Goal: Transaction & Acquisition: Book appointment/travel/reservation

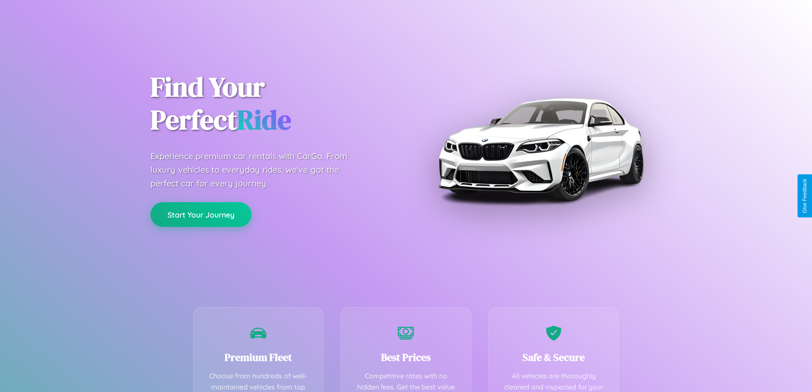
click at [201, 214] on button "Start Your Journey" at bounding box center [201, 214] width 101 height 25
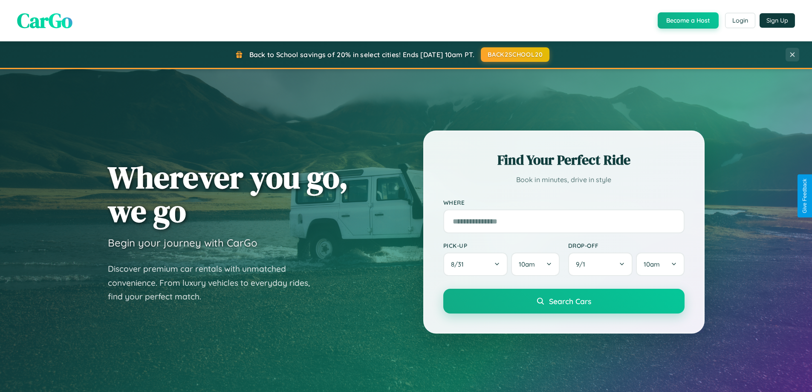
scroll to position [1641, 0]
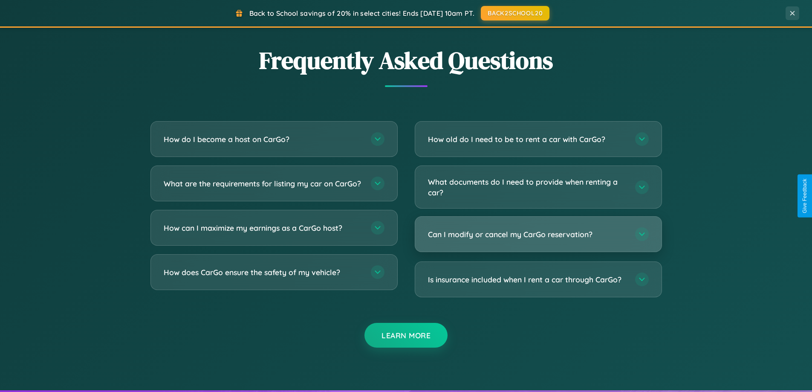
click at [538, 234] on h3 "Can I modify or cancel my CarGo reservation?" at bounding box center [527, 234] width 199 height 11
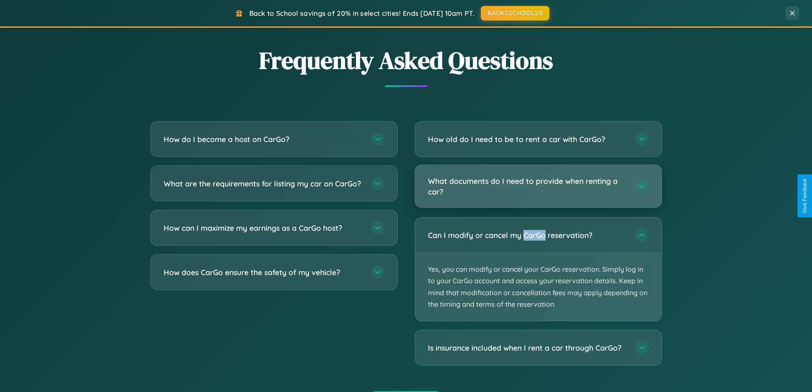
click at [538, 186] on h3 "What documents do I need to provide when renting a car?" at bounding box center [527, 186] width 199 height 21
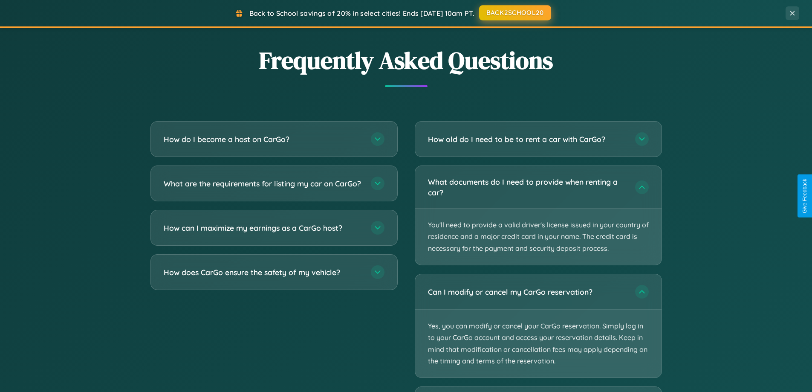
click at [515, 13] on button "BACK2SCHOOL20" at bounding box center [515, 12] width 72 height 15
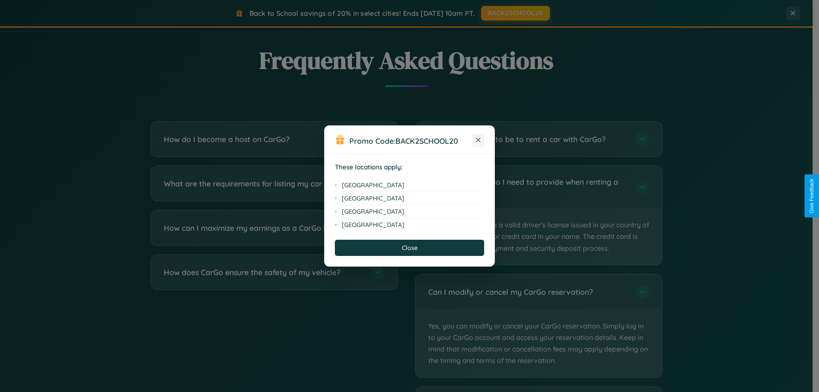
click at [478, 140] on icon at bounding box center [478, 140] width 5 height 5
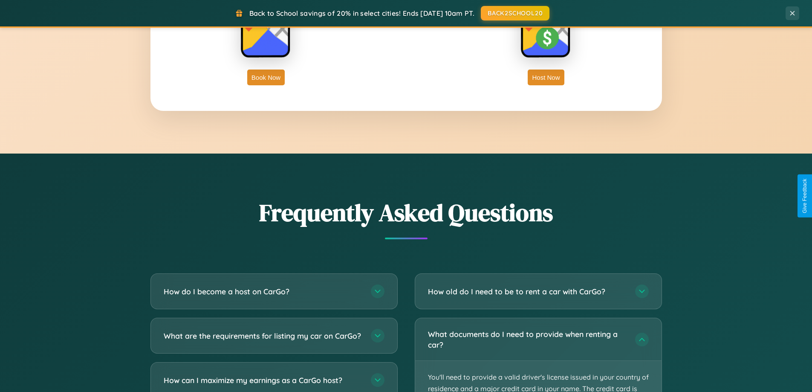
scroll to position [25, 0]
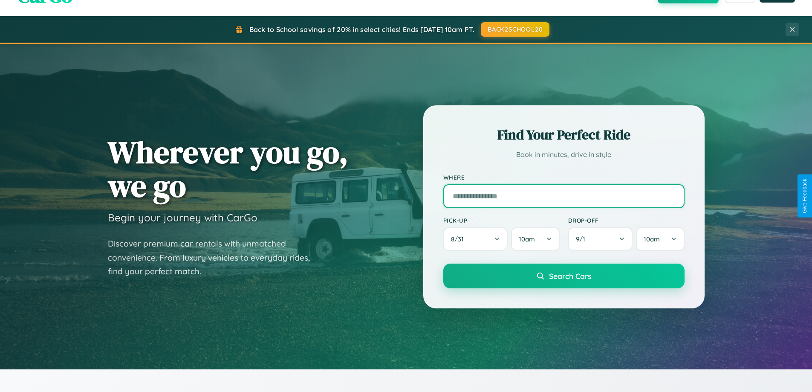
click at [564, 196] on input "text" at bounding box center [563, 196] width 241 height 24
type input "******"
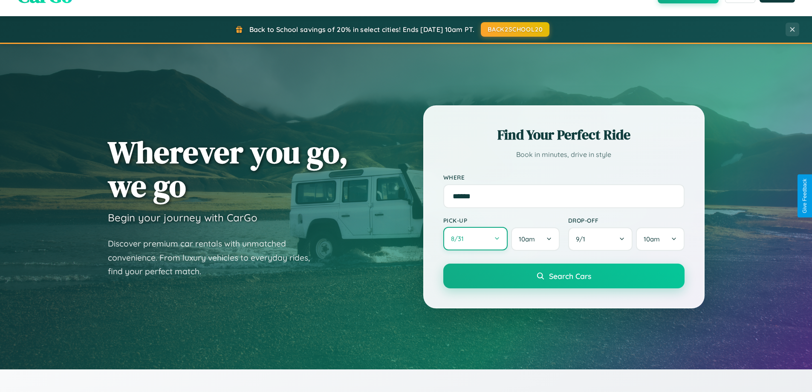
click at [475, 239] on button "8 / 31" at bounding box center [475, 238] width 65 height 23
select select "*"
select select "****"
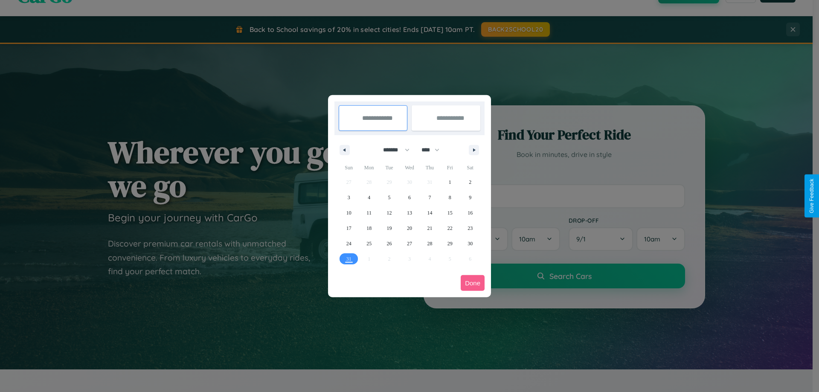
click at [392, 150] on select "******* ******** ***** ***** *** **** **** ****** ********* ******* ******** **…" at bounding box center [395, 150] width 36 height 14
select select "*"
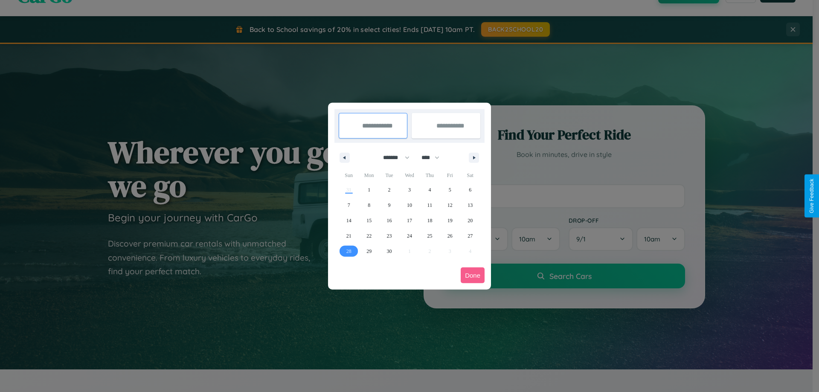
click at [348, 251] on span "28" at bounding box center [348, 250] width 5 height 15
type input "**********"
click at [474, 157] on icon "button" at bounding box center [475, 157] width 4 height 3
select select "*"
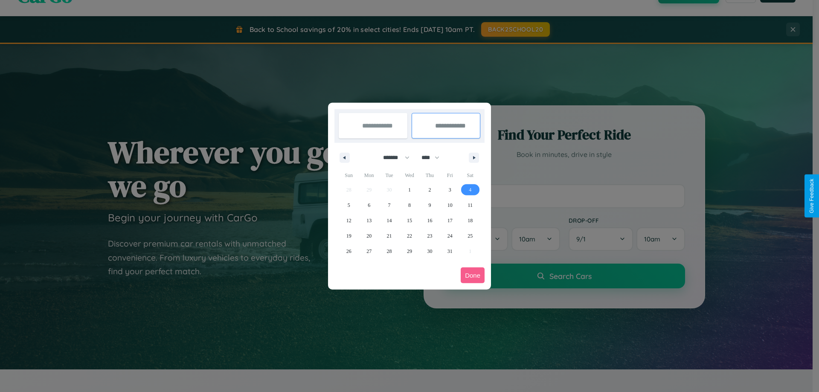
click at [470, 189] on span "4" at bounding box center [470, 189] width 3 height 15
type input "**********"
select select "*"
click at [472, 275] on button "Done" at bounding box center [473, 275] width 24 height 16
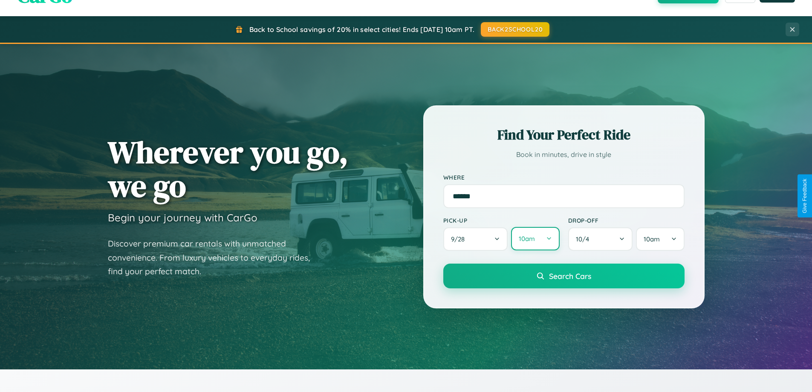
click at [535, 239] on button "10am" at bounding box center [535, 238] width 48 height 23
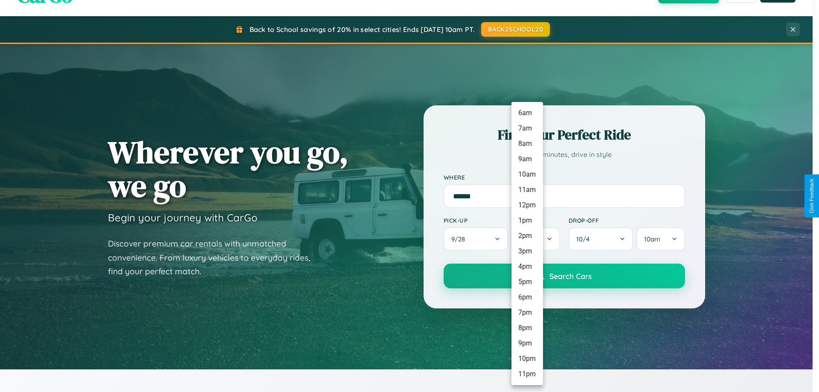
click at [527, 128] on li "7am" at bounding box center [527, 128] width 32 height 15
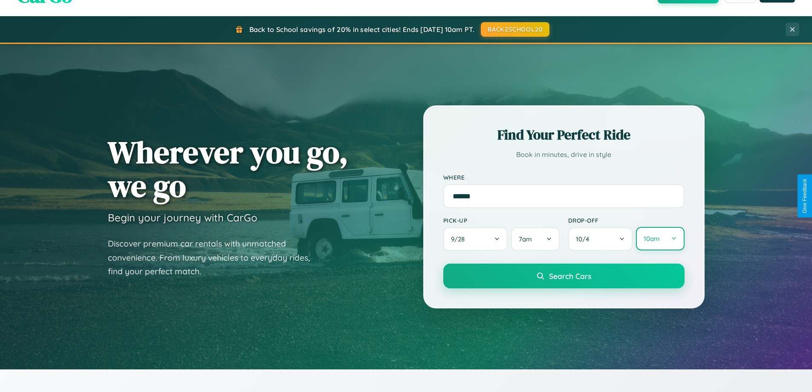
click at [660, 239] on button "10am" at bounding box center [660, 238] width 48 height 23
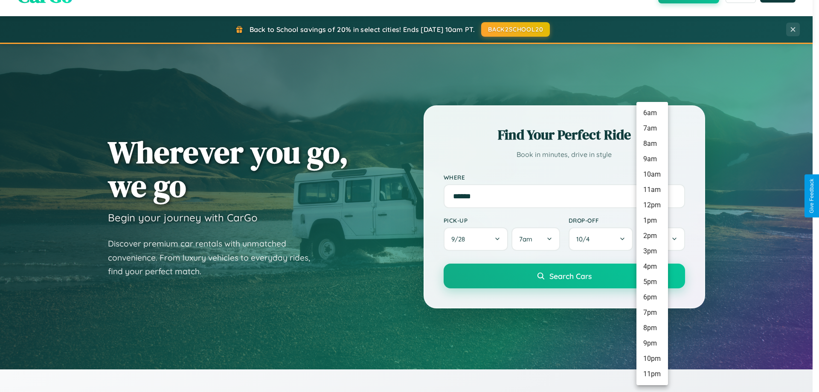
click at [652, 374] on li "11pm" at bounding box center [652, 373] width 32 height 15
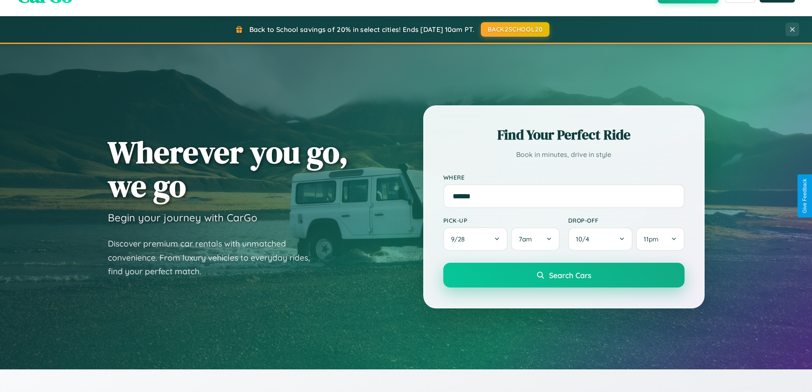
click at [564, 275] on span "Search Cars" at bounding box center [570, 274] width 42 height 9
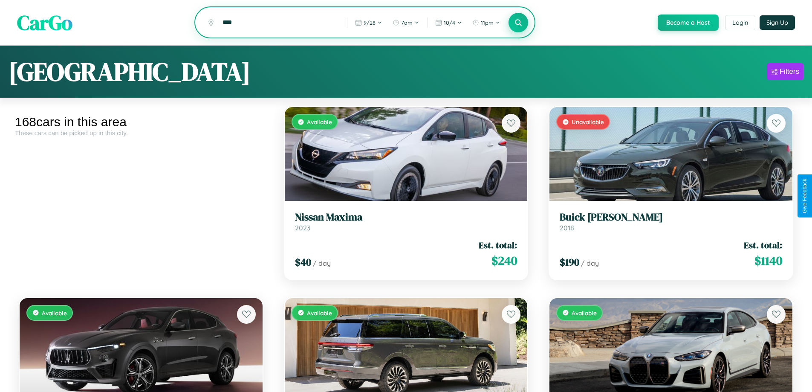
click at [518, 23] on icon at bounding box center [519, 22] width 8 height 8
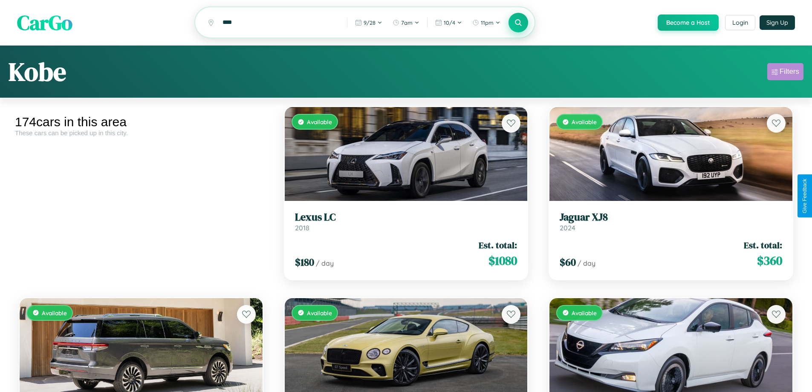
click at [785, 73] on div "Filters" at bounding box center [790, 71] width 20 height 9
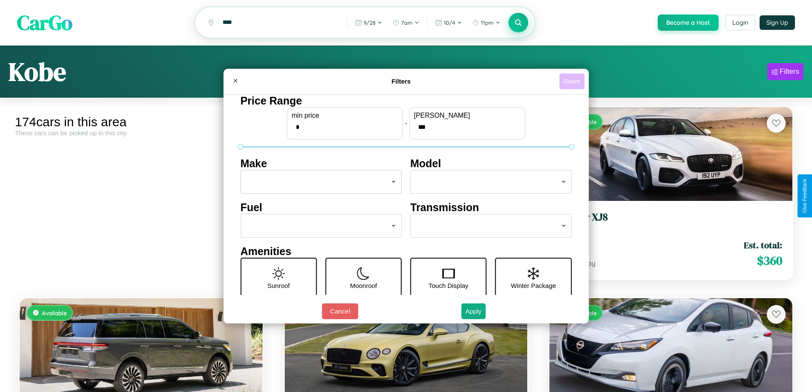
click at [573, 81] on button "Reset" at bounding box center [571, 81] width 25 height 16
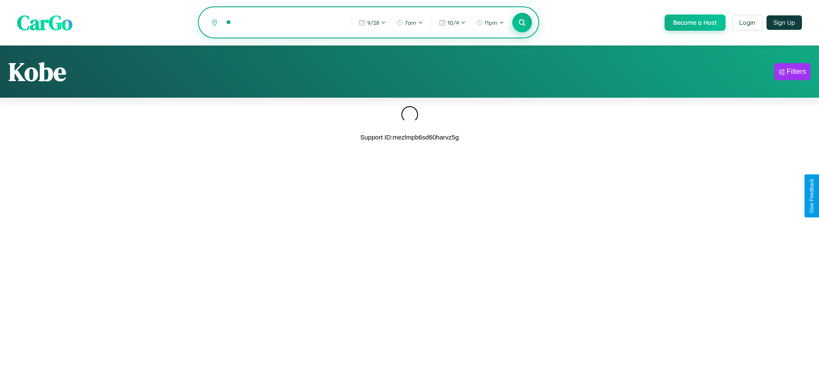
type input "*"
type input "******"
click at [521, 23] on icon at bounding box center [522, 22] width 8 height 8
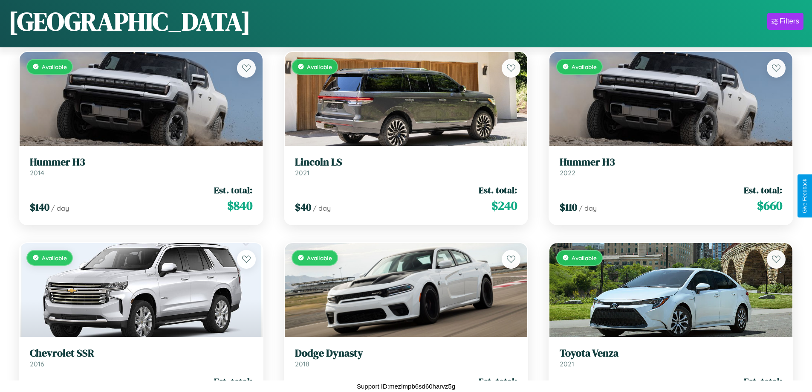
scroll to position [8331, 0]
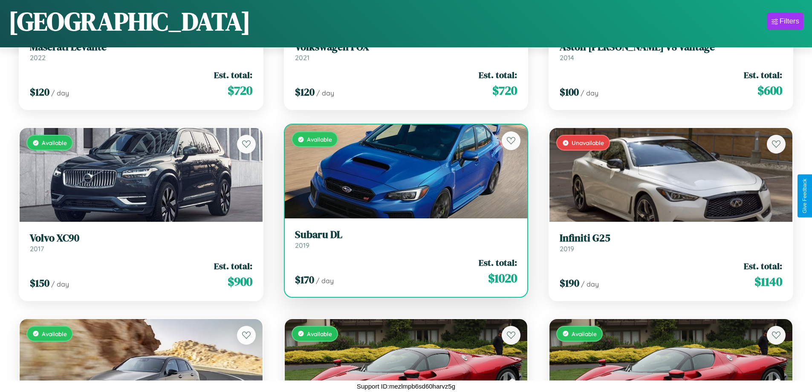
click at [403, 239] on h3 "Subaru DL" at bounding box center [406, 235] width 223 height 12
